Goal: Task Accomplishment & Management: Use online tool/utility

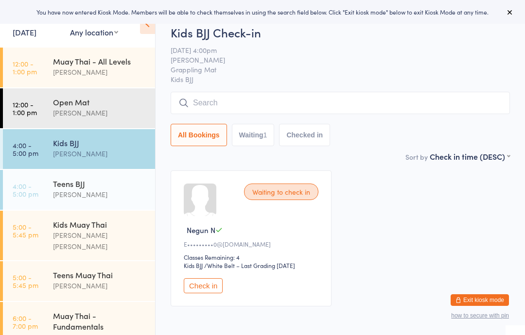
click at [46, 185] on link "4:00 - 5:00 pm Teens [PERSON_NAME]" at bounding box center [79, 190] width 152 height 40
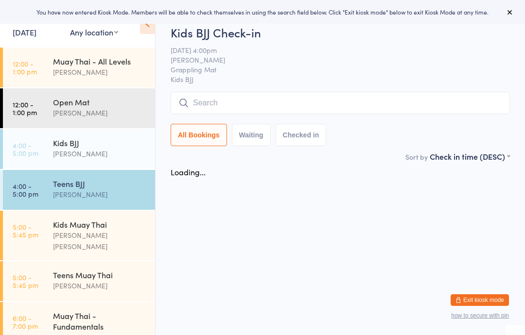
click at [207, 96] on input "search" at bounding box center [340, 103] width 339 height 22
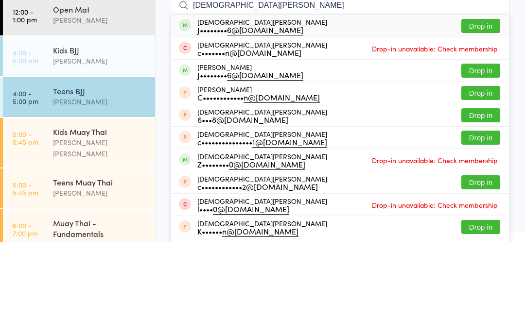
type input "[DEMOGRAPHIC_DATA][PERSON_NAME]"
click at [203, 119] on div "J•••••••• 6@[DOMAIN_NAME]" at bounding box center [262, 123] width 130 height 8
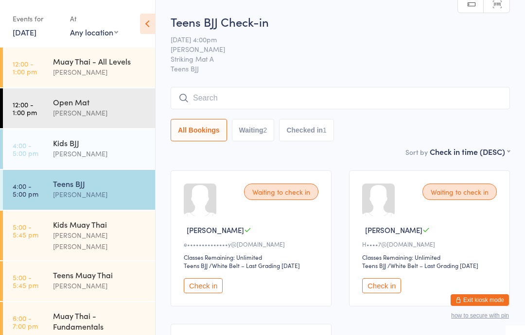
click at [17, 155] on time "4:00 - 5:00 pm" at bounding box center [26, 149] width 26 height 16
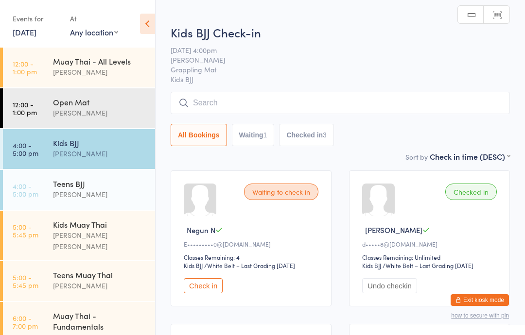
click at [226, 97] on input "search" at bounding box center [340, 103] width 339 height 22
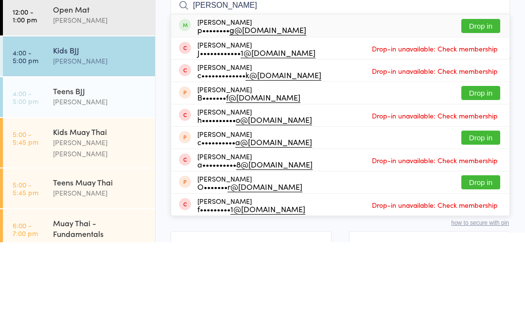
type input "[PERSON_NAME]"
click at [475, 112] on button "Drop in" at bounding box center [480, 119] width 39 height 14
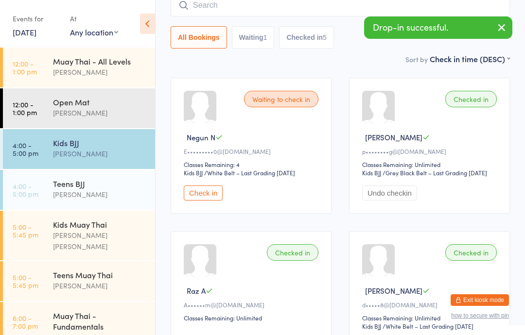
click at [348, 9] on input "search" at bounding box center [340, 5] width 339 height 22
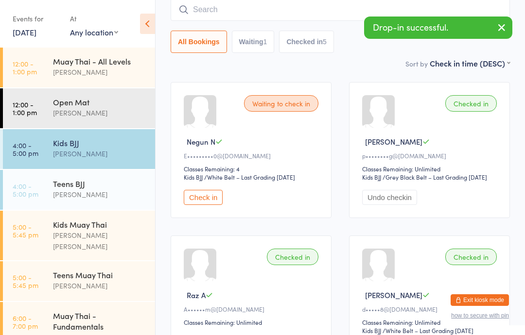
scroll to position [88, 0]
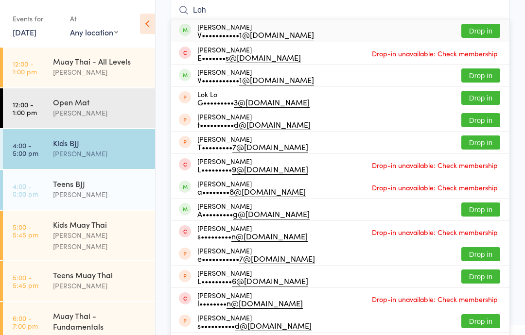
type input "Loh"
click at [484, 31] on button "Drop in" at bounding box center [480, 31] width 39 height 14
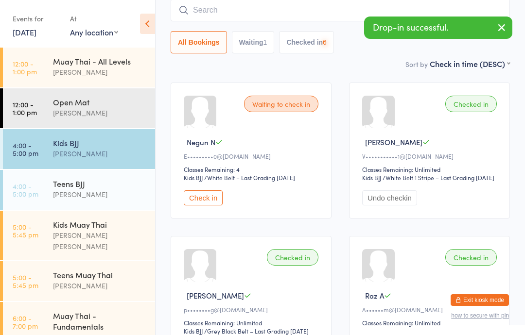
click at [353, 8] on input "search" at bounding box center [340, 10] width 339 height 22
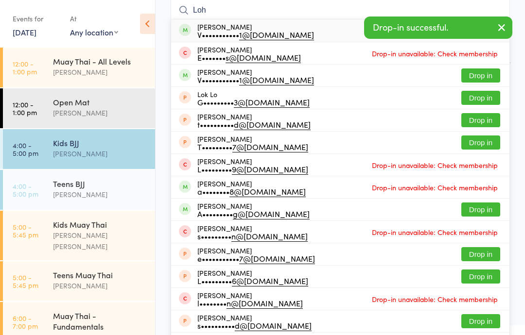
type input "Loh"
click at [482, 74] on button "Drop in" at bounding box center [480, 76] width 39 height 14
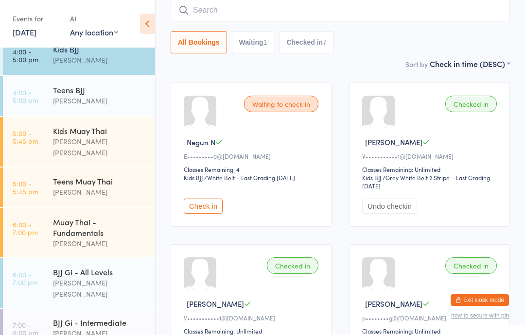
scroll to position [95, 0]
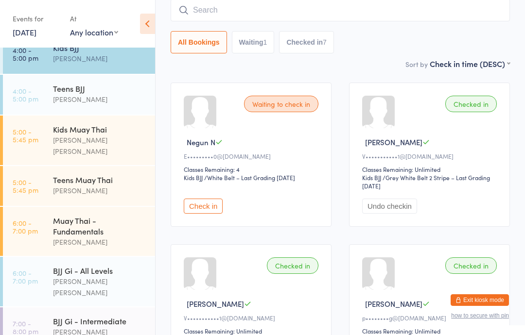
click at [93, 50] on div "Kids BJJ" at bounding box center [100, 47] width 94 height 11
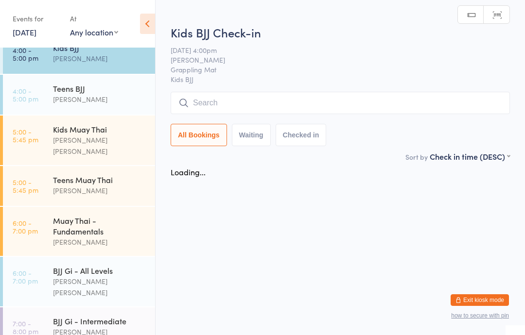
scroll to position [0, 0]
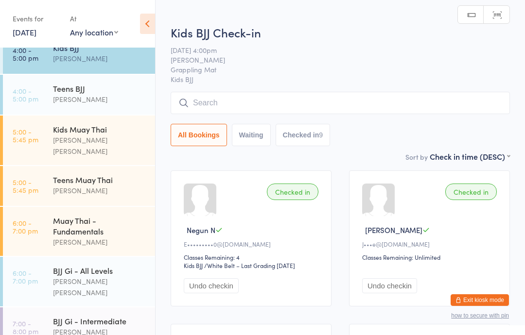
click at [277, 102] on input "search" at bounding box center [340, 103] width 339 height 22
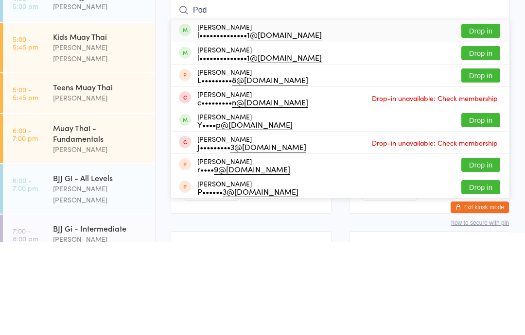
type input "Pod"
click at [486, 117] on button "Drop in" at bounding box center [480, 124] width 39 height 14
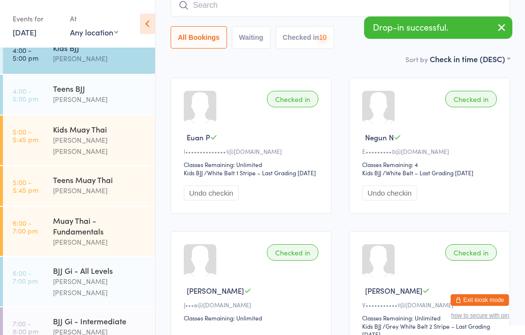
click at [276, 3] on input "search" at bounding box center [340, 5] width 339 height 22
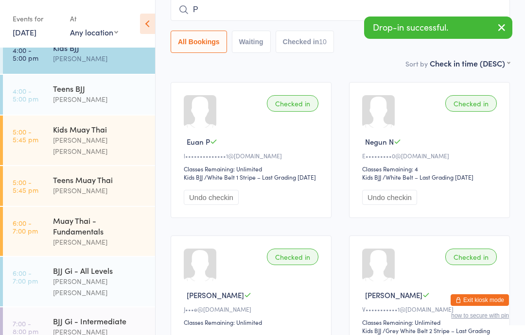
scroll to position [88, 0]
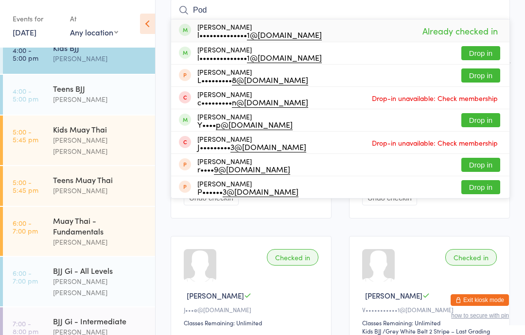
type input "Pod"
click at [482, 56] on button "Drop in" at bounding box center [480, 53] width 39 height 14
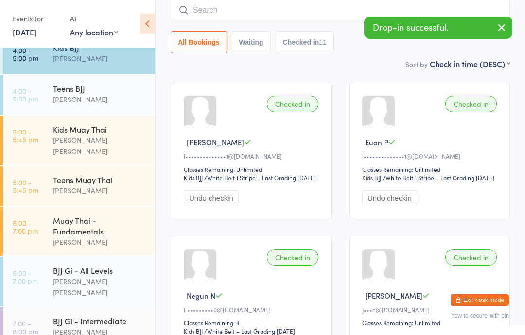
click at [505, 25] on icon "button" at bounding box center [502, 27] width 12 height 12
